Goal: Information Seeking & Learning: Check status

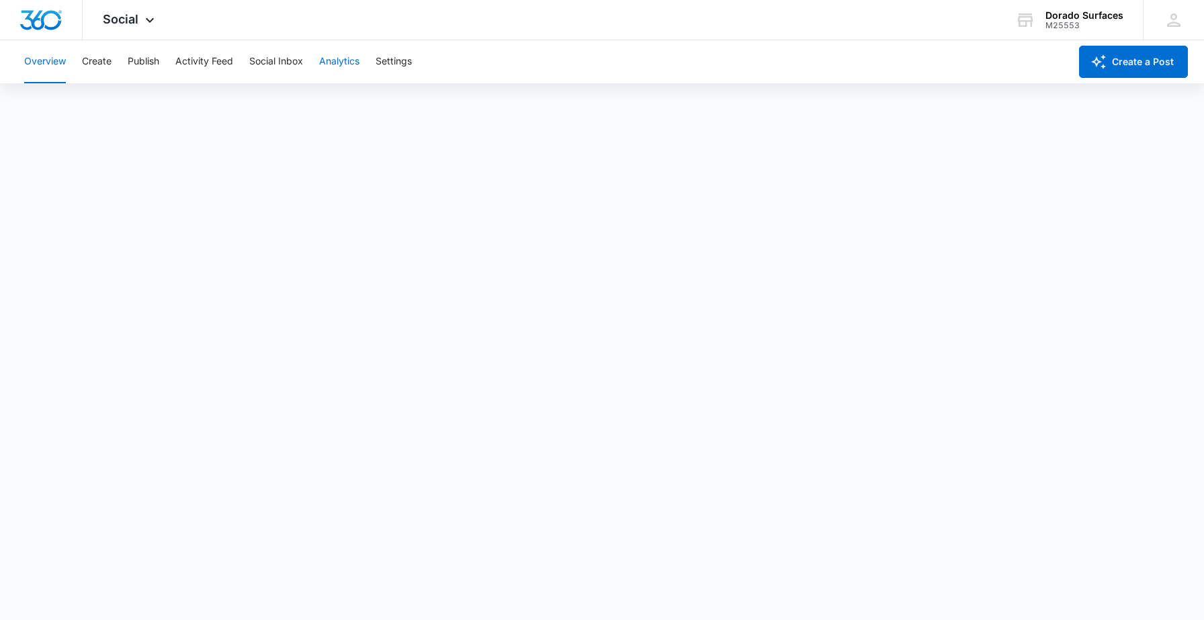
click at [332, 62] on button "Analytics" at bounding box center [339, 61] width 40 height 43
click at [54, 55] on button "Overview" at bounding box center [45, 61] width 42 height 43
